Goal: Book appointment/travel/reservation

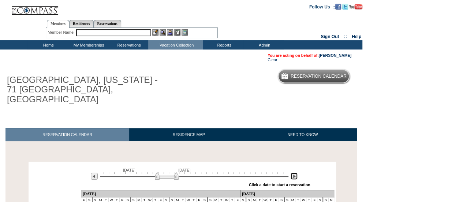
click at [292, 173] on img at bounding box center [294, 176] width 7 height 7
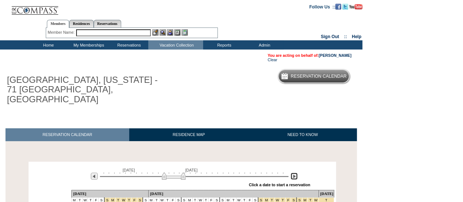
click at [292, 173] on img at bounding box center [294, 176] width 7 height 7
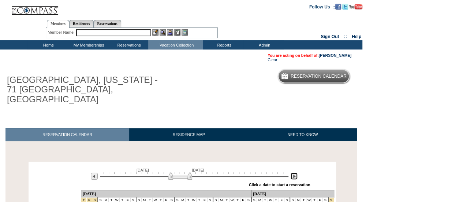
scroll to position [73, 0]
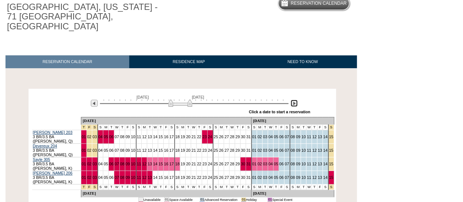
click at [294, 100] on img at bounding box center [294, 103] width 7 height 7
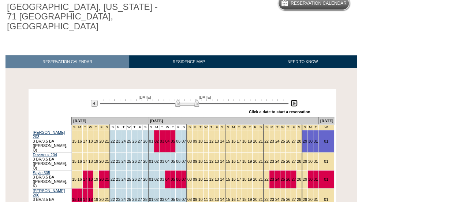
click at [294, 100] on img at bounding box center [294, 103] width 7 height 7
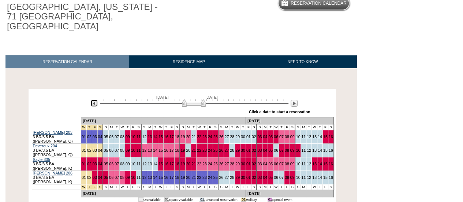
click at [93, 100] on img at bounding box center [94, 103] width 7 height 7
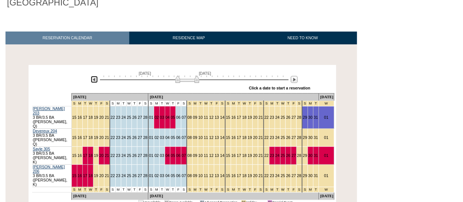
scroll to position [80, 0]
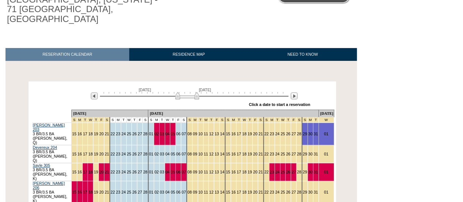
click at [408, 134] on html "Follow Us ::" at bounding box center [231, 105] width 463 height 370
click at [381, 103] on body "Follow Us ::" at bounding box center [231, 21] width 463 height 202
click at [270, 190] on link "23" at bounding box center [272, 192] width 4 height 4
